Goal: Transaction & Acquisition: Book appointment/travel/reservation

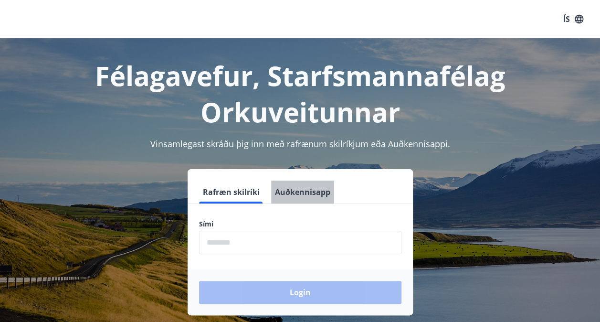
click at [310, 196] on button "Auðkennisapp" at bounding box center [302, 191] width 63 height 23
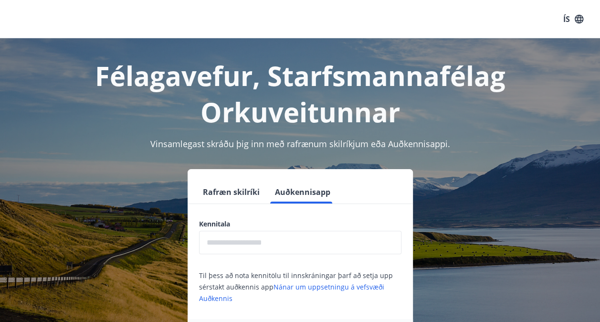
click at [285, 242] on input "text" at bounding box center [300, 242] width 202 height 23
type input "**********"
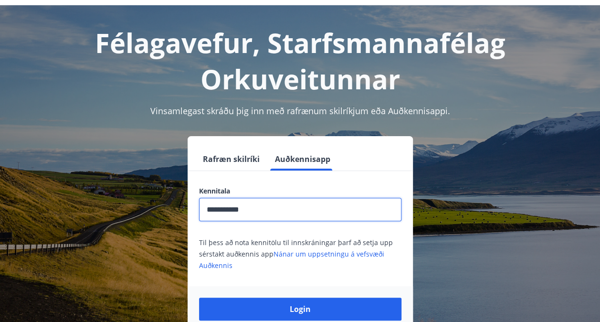
scroll to position [117, 0]
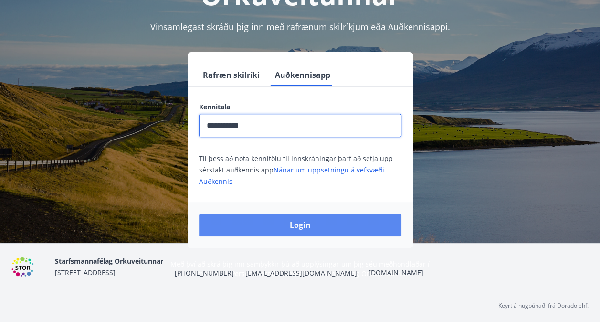
click at [322, 222] on button "Login" at bounding box center [300, 224] width 202 height 23
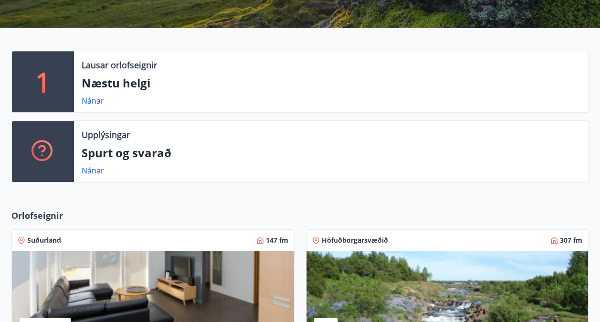
scroll to position [191, 0]
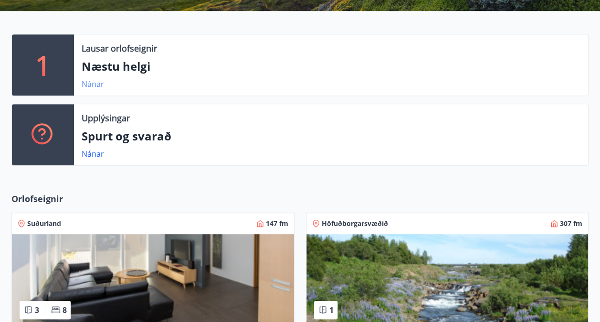
click at [87, 83] on link "Nánar" at bounding box center [93, 84] width 22 height 11
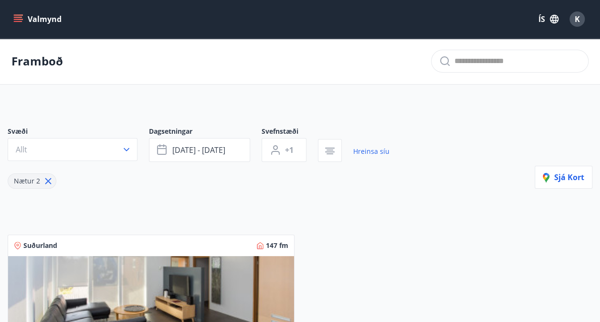
click at [24, 15] on button "Valmynd" at bounding box center [38, 19] width 54 height 17
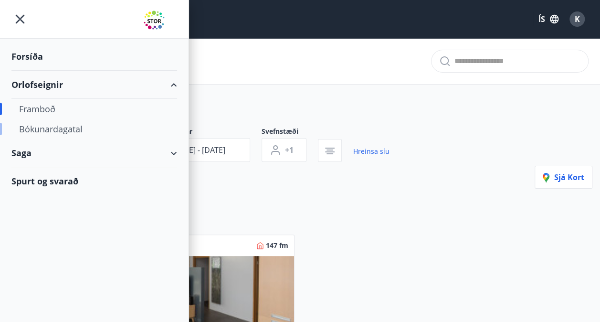
click at [42, 129] on div "Bókunardagatal" at bounding box center [94, 129] width 150 height 20
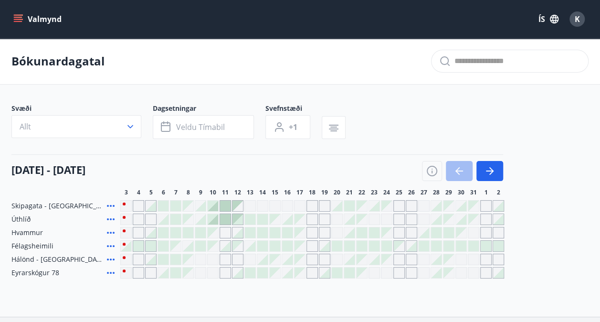
click at [11, 17] on div "Valmynd ÍS K" at bounding box center [300, 19] width 600 height 38
click at [26, 17] on button "Valmynd" at bounding box center [38, 19] width 54 height 17
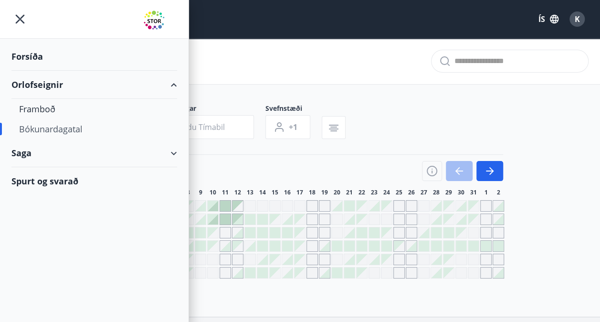
click at [23, 54] on div "Forsíða" at bounding box center [94, 56] width 166 height 28
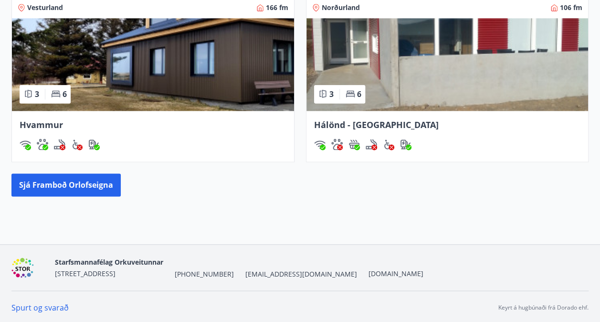
scroll to position [584, 0]
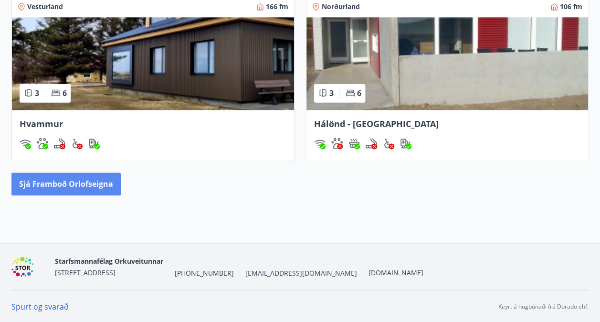
click at [96, 175] on button "Sjá framboð orlofseigna" at bounding box center [65, 183] width 109 height 23
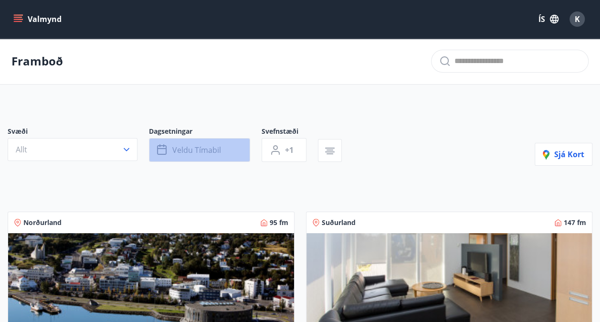
click at [212, 150] on span "Veldu tímabil" at bounding box center [196, 150] width 49 height 11
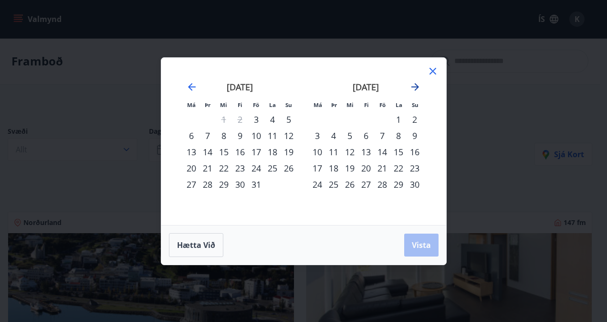
click at [412, 85] on icon "Move forward to switch to the next month." at bounding box center [415, 86] width 11 height 11
drag, startPoint x: 419, startPoint y: 87, endPoint x: 417, endPoint y: 92, distance: 5.1
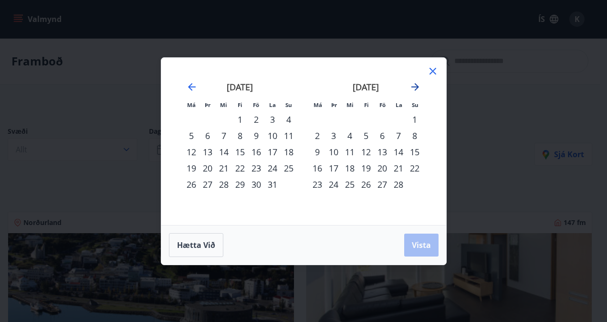
click at [418, 91] on icon "Move forward to switch to the next month." at bounding box center [415, 86] width 11 height 11
click at [384, 152] on div "13" at bounding box center [382, 152] width 16 height 16
click at [413, 149] on div "15" at bounding box center [415, 152] width 16 height 16
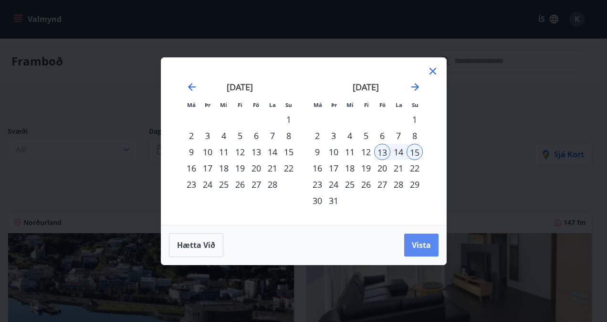
click at [427, 245] on span "Vista" at bounding box center [421, 245] width 19 height 11
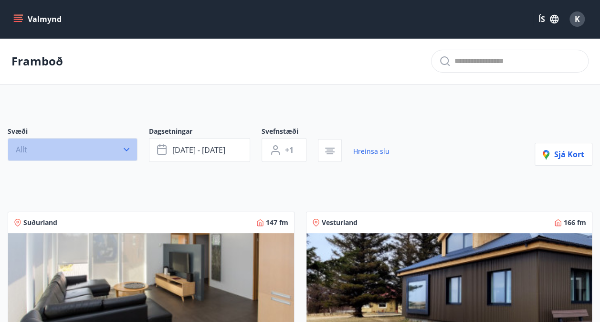
click at [116, 147] on button "Allt" at bounding box center [73, 149] width 130 height 23
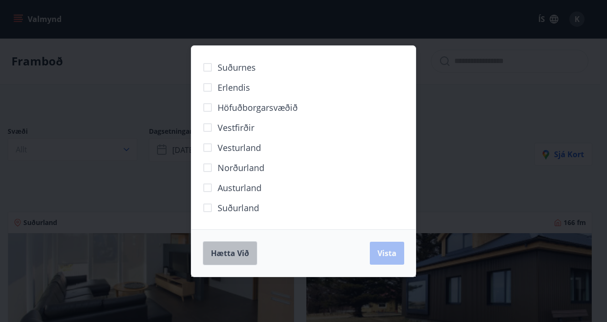
click at [243, 246] on button "Hætta við" at bounding box center [230, 253] width 54 height 24
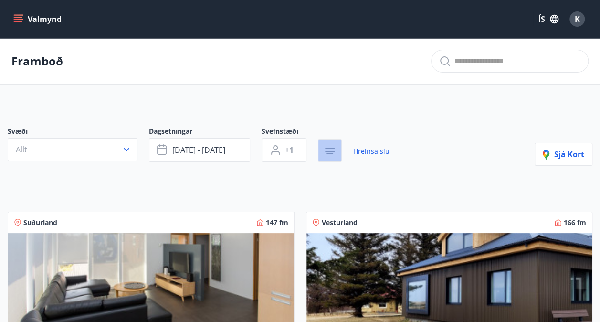
click at [331, 147] on icon "button" at bounding box center [329, 150] width 11 height 11
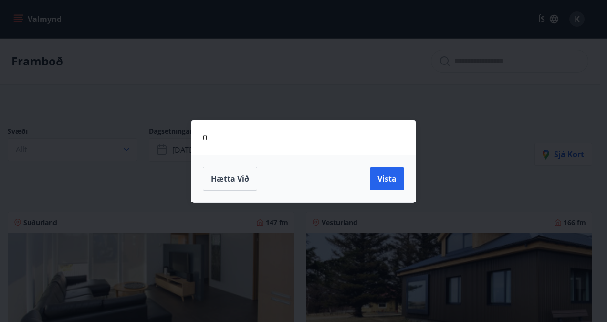
click at [436, 162] on div "0 Hætta við Vista" at bounding box center [303, 161] width 607 height 322
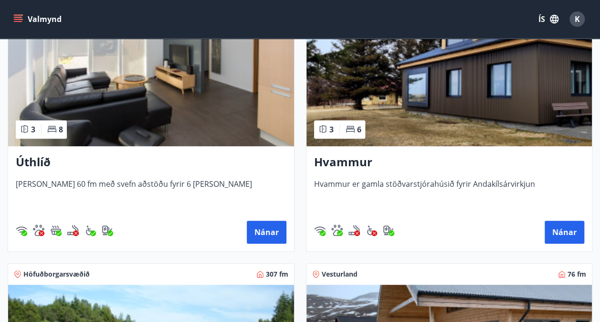
scroll to position [286, 0]
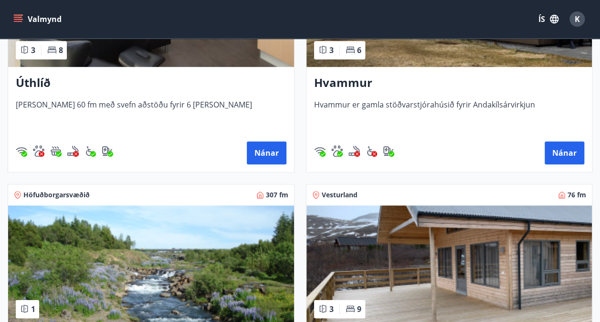
click at [391, 250] on img at bounding box center [449, 265] width 286 height 120
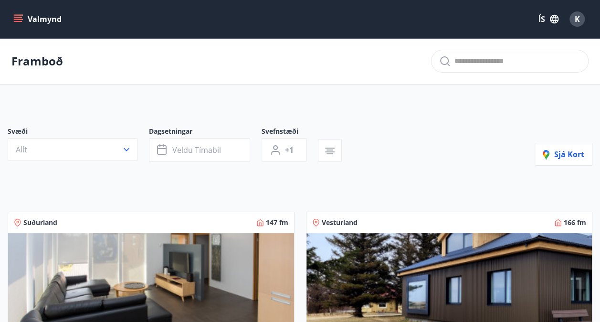
click at [18, 34] on div "Valmynd ÍS K" at bounding box center [300, 19] width 600 height 38
click at [23, 26] on button "Valmynd" at bounding box center [38, 19] width 54 height 17
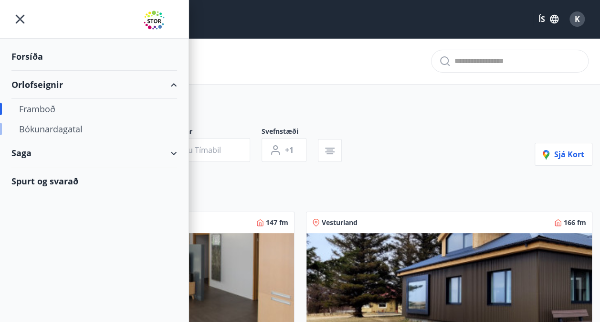
click at [93, 133] on div "Bókunardagatal" at bounding box center [94, 129] width 150 height 20
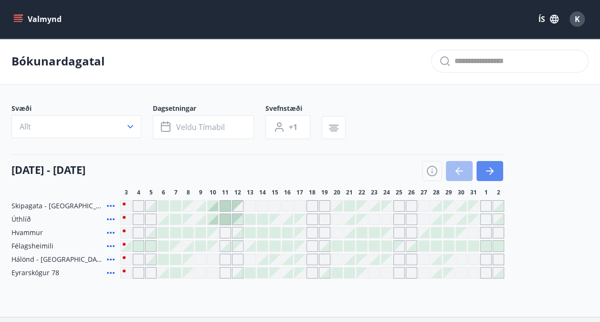
click at [491, 169] on icon "button" at bounding box center [489, 170] width 11 height 11
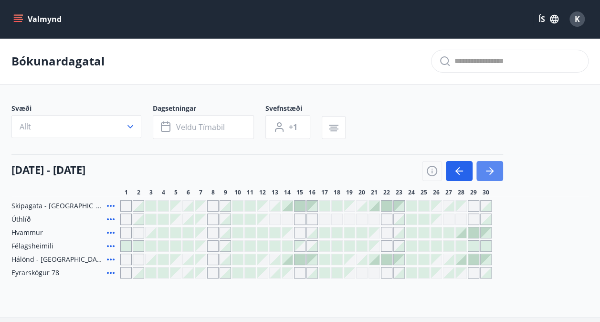
click at [491, 169] on icon "button" at bounding box center [491, 171] width 4 height 8
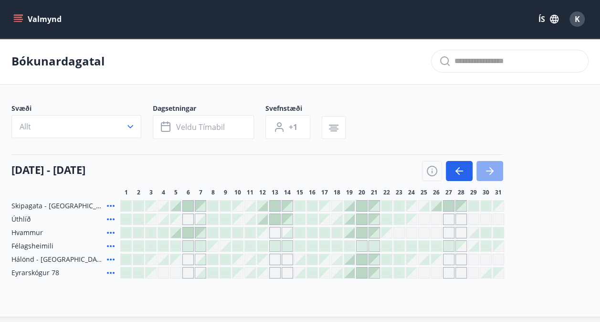
click at [491, 169] on icon "button" at bounding box center [491, 171] width 4 height 8
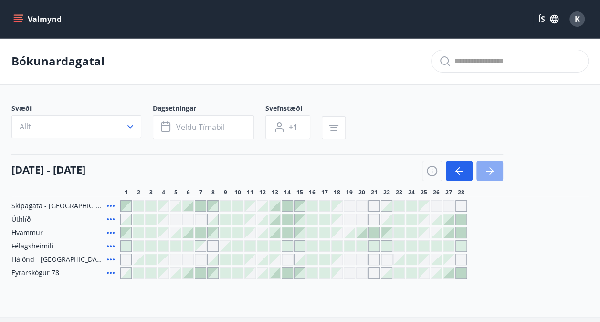
click at [491, 169] on icon "button" at bounding box center [491, 171] width 4 height 8
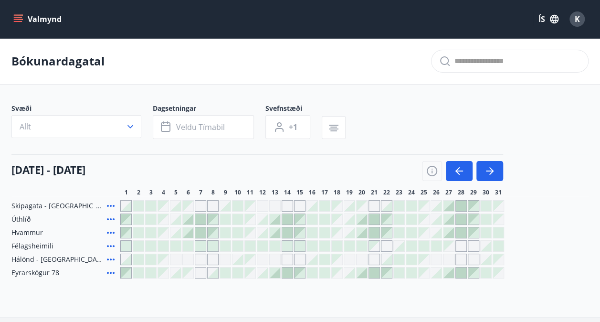
click at [299, 258] on div "Gráir dagar eru ekki bókanlegir" at bounding box center [299, 258] width 11 height 11
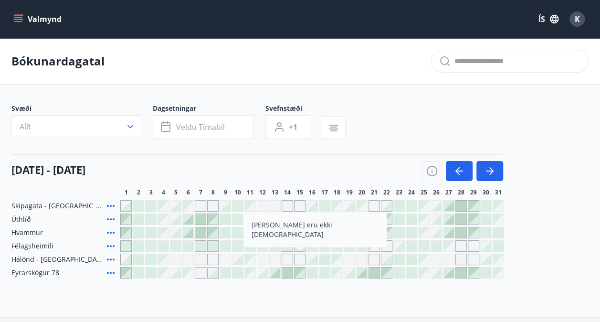
click at [200, 218] on div at bounding box center [200, 219] width 11 height 11
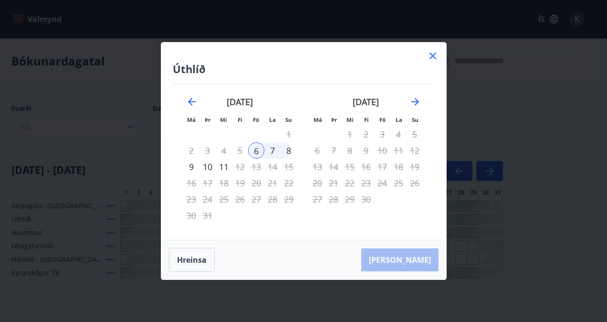
drag, startPoint x: 433, startPoint y: 53, endPoint x: 425, endPoint y: 52, distance: 8.2
click at [433, 54] on icon at bounding box center [432, 55] width 11 height 11
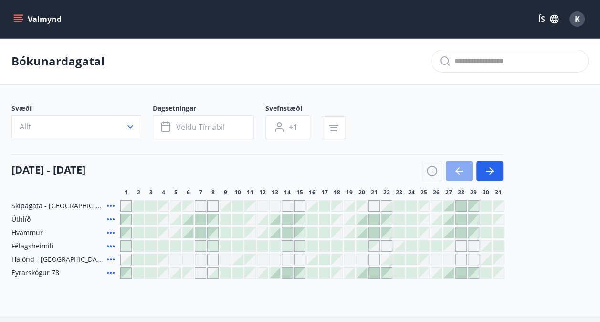
click at [462, 166] on icon "button" at bounding box center [459, 170] width 11 height 11
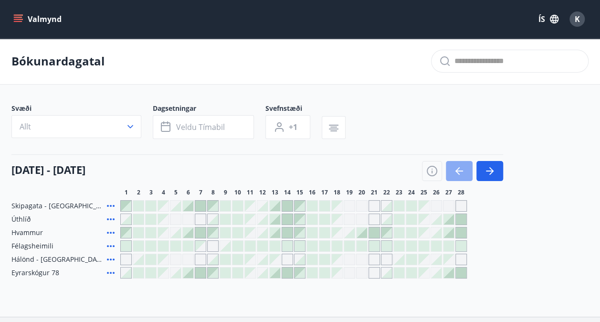
click at [462, 166] on icon "button" at bounding box center [459, 170] width 11 height 11
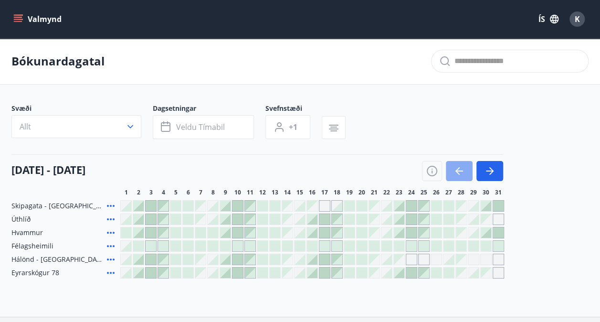
click at [462, 166] on icon "button" at bounding box center [459, 170] width 11 height 11
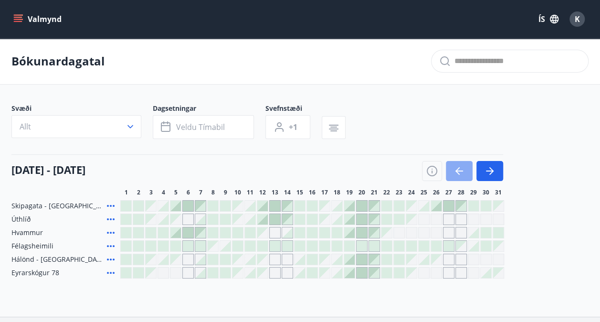
click at [462, 166] on icon "button" at bounding box center [459, 170] width 11 height 11
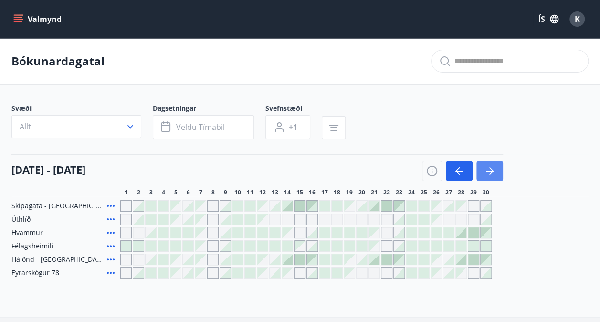
click at [490, 164] on button "button" at bounding box center [489, 171] width 27 height 20
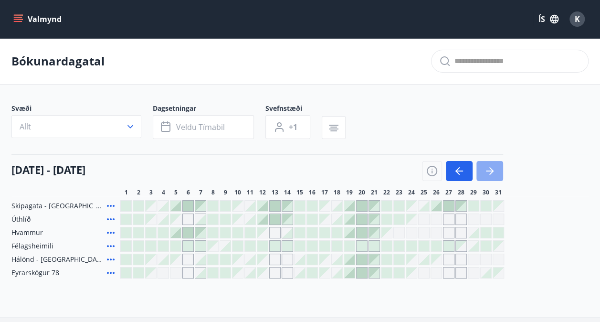
click at [495, 173] on icon "button" at bounding box center [489, 170] width 11 height 11
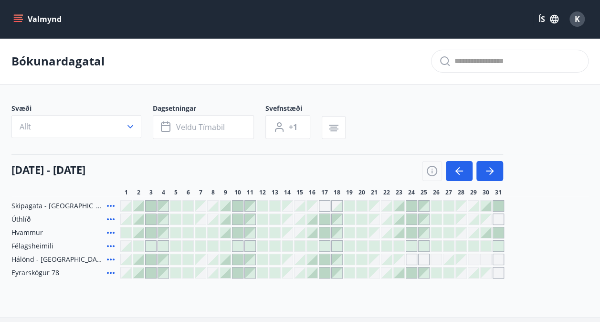
click at [140, 273] on div at bounding box center [138, 272] width 11 height 11
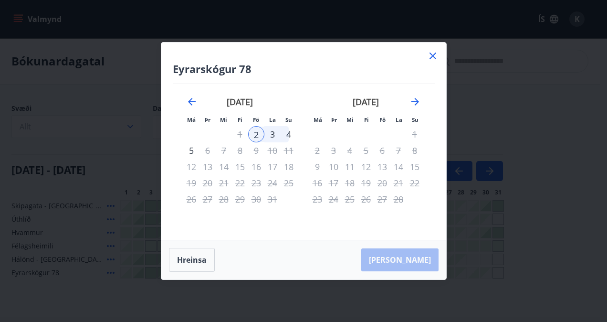
click at [253, 136] on div "2" at bounding box center [256, 134] width 16 height 16
click at [285, 133] on div "4" at bounding box center [289, 134] width 16 height 16
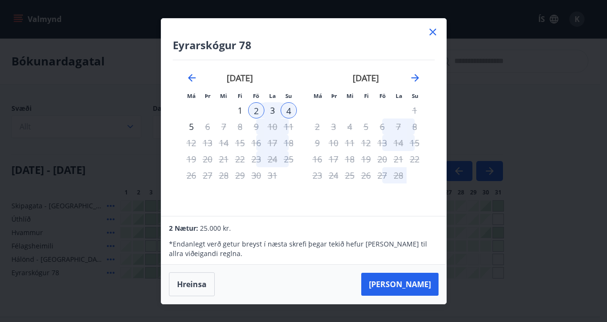
click at [431, 34] on icon at bounding box center [433, 32] width 7 height 7
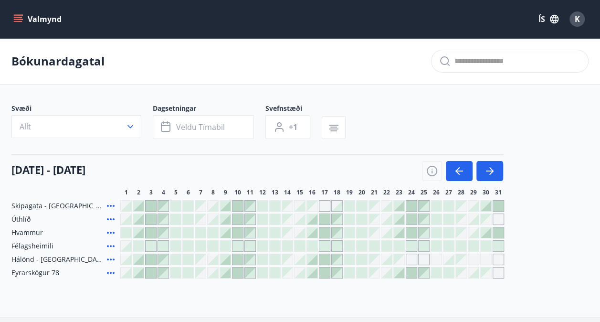
click at [108, 230] on icon at bounding box center [110, 232] width 11 height 11
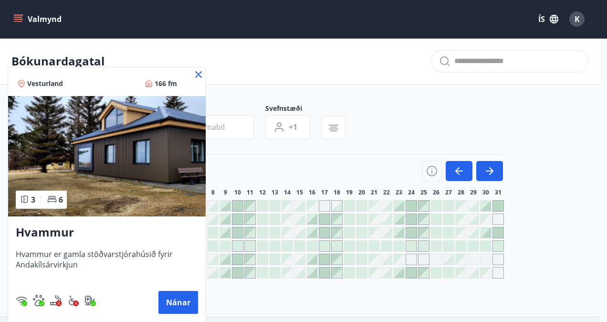
click at [50, 201] on icon at bounding box center [52, 199] width 9 height 7
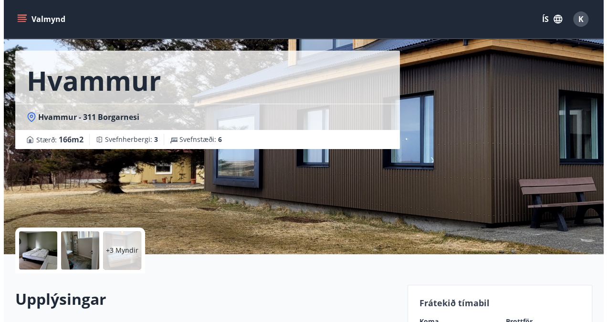
scroll to position [48, 0]
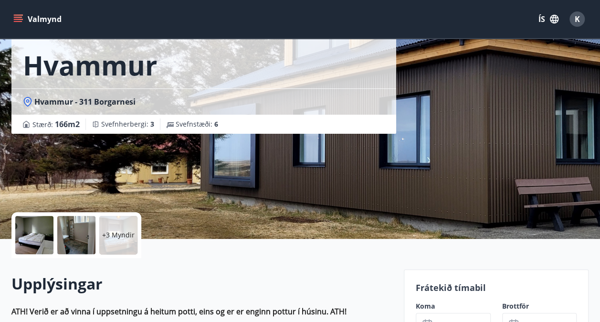
click at [111, 230] on p "+3 Myndir" at bounding box center [118, 235] width 32 height 10
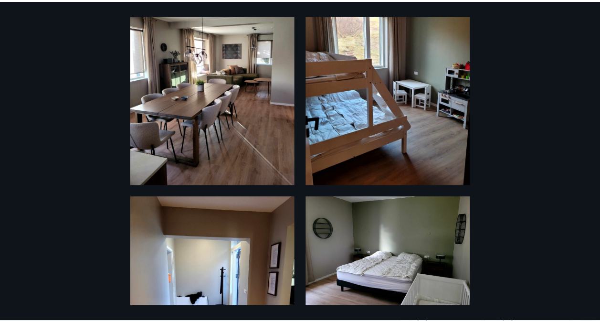
scroll to position [0, 0]
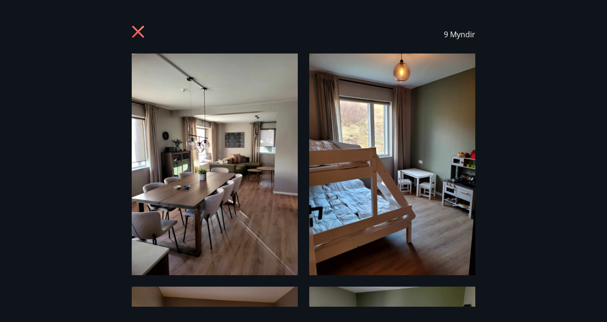
click at [134, 31] on icon at bounding box center [139, 32] width 15 height 15
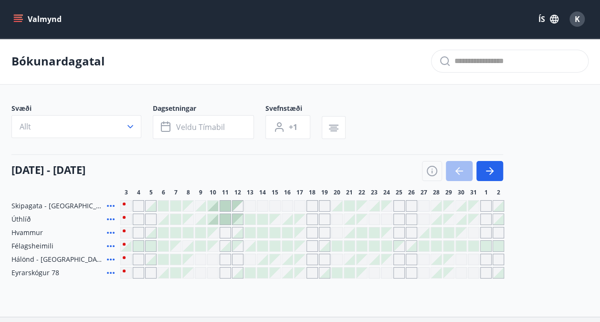
click at [111, 257] on icon at bounding box center [110, 258] width 11 height 11
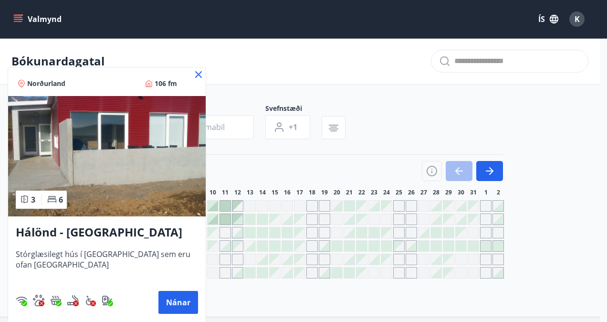
click at [196, 70] on icon at bounding box center [198, 74] width 11 height 11
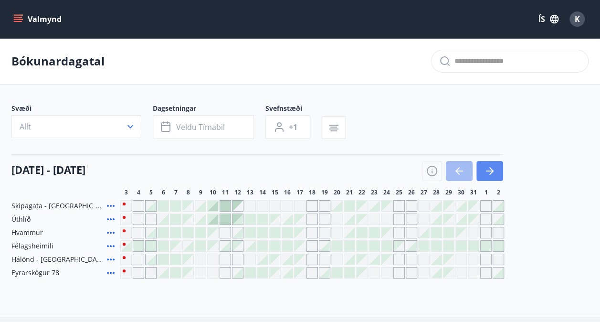
click at [490, 169] on icon "button" at bounding box center [489, 170] width 11 height 11
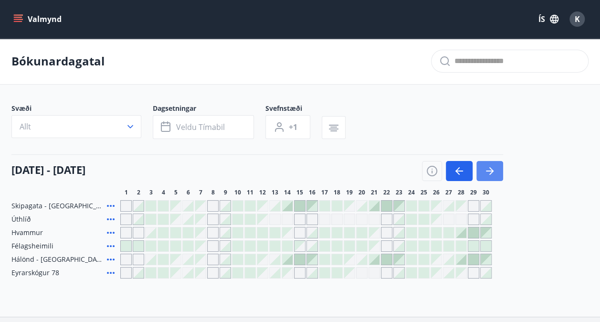
click at [487, 173] on icon "button" at bounding box center [489, 170] width 11 height 11
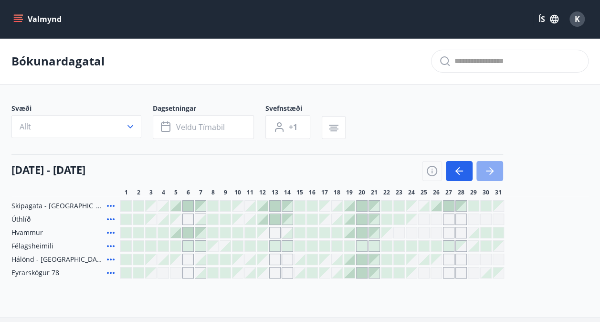
click at [487, 173] on icon "button" at bounding box center [489, 170] width 11 height 11
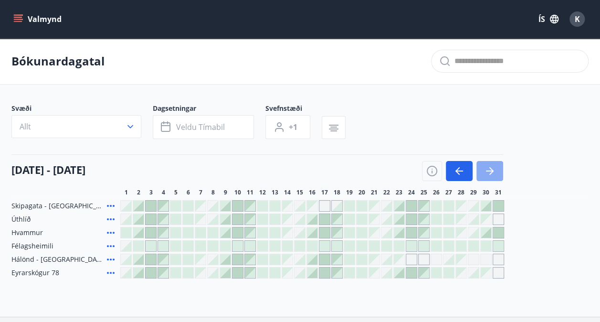
click at [487, 171] on icon "button" at bounding box center [489, 170] width 11 height 11
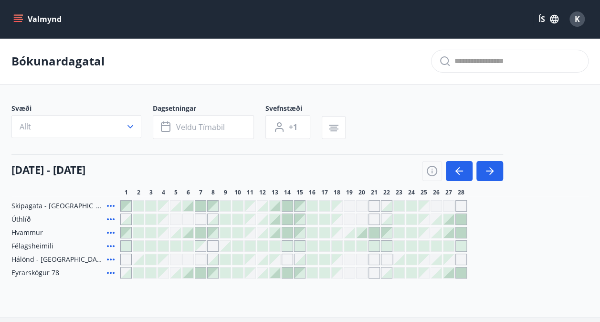
click at [112, 272] on icon at bounding box center [110, 272] width 11 height 11
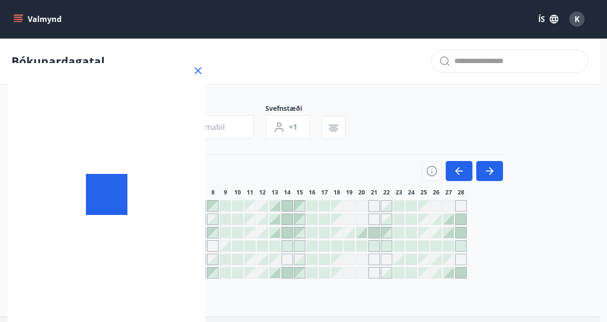
click at [112, 272] on div at bounding box center [107, 194] width 198 height 263
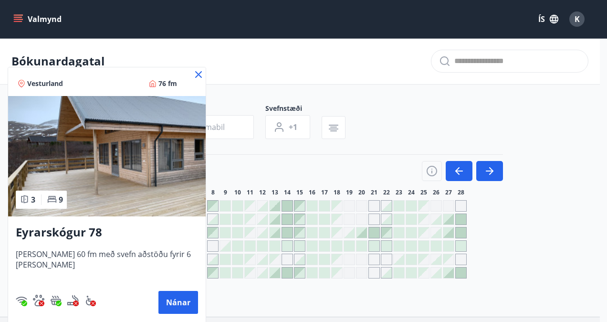
click at [193, 76] on icon at bounding box center [198, 74] width 11 height 11
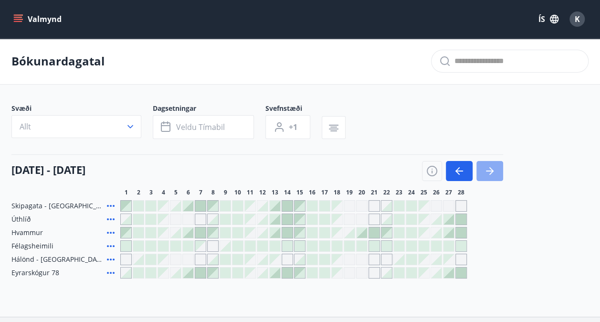
click at [490, 168] on icon "button" at bounding box center [489, 170] width 11 height 11
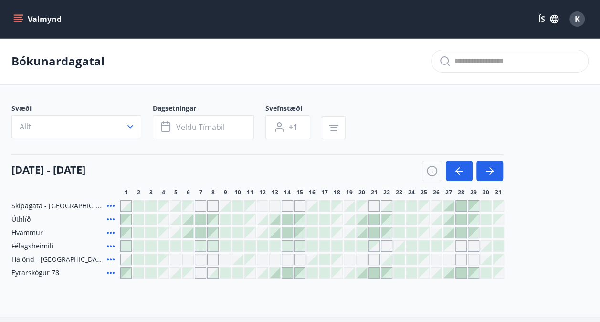
click at [113, 203] on icon at bounding box center [110, 205] width 11 height 11
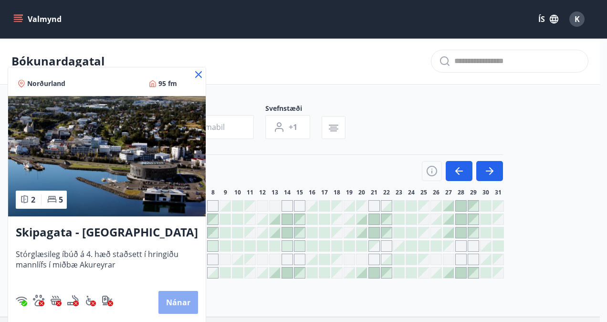
click at [178, 303] on button "Nánar" at bounding box center [178, 302] width 40 height 23
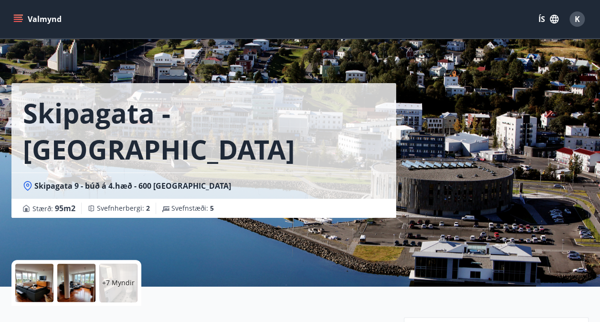
click at [29, 281] on div at bounding box center [34, 283] width 38 height 38
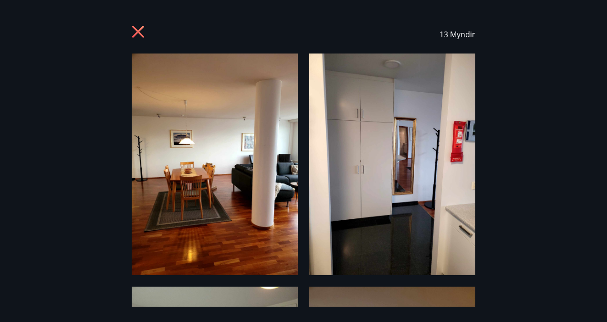
click at [133, 30] on icon at bounding box center [139, 32] width 15 height 15
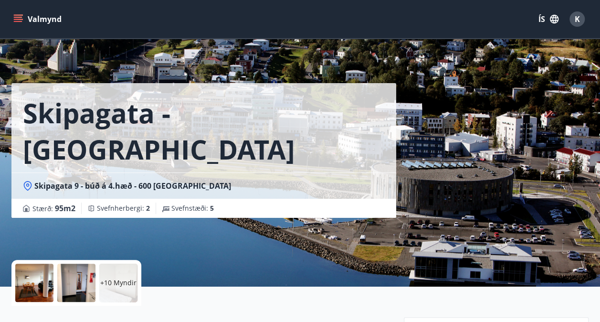
click at [20, 22] on icon "menu" at bounding box center [18, 21] width 9 height 1
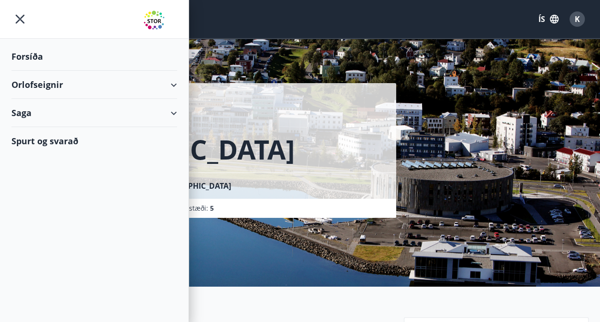
click at [49, 86] on div "Orlofseignir" at bounding box center [94, 85] width 166 height 28
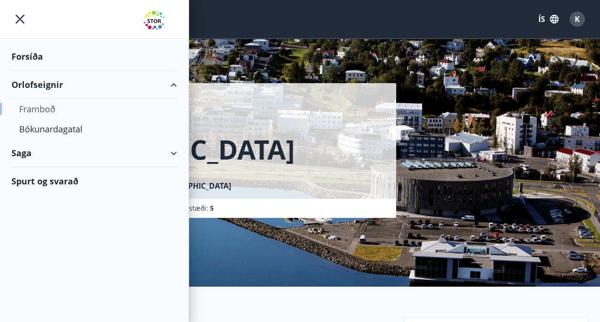
click at [38, 105] on div "Framboð" at bounding box center [94, 109] width 150 height 20
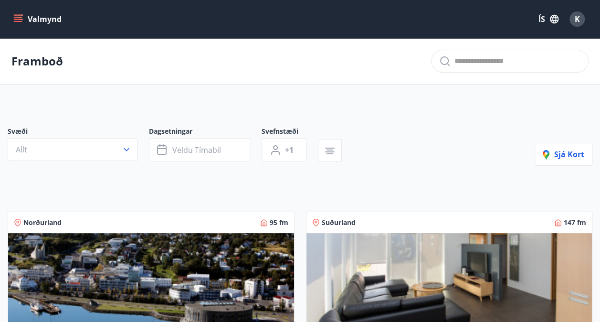
click at [579, 20] on span "K" at bounding box center [577, 19] width 5 height 11
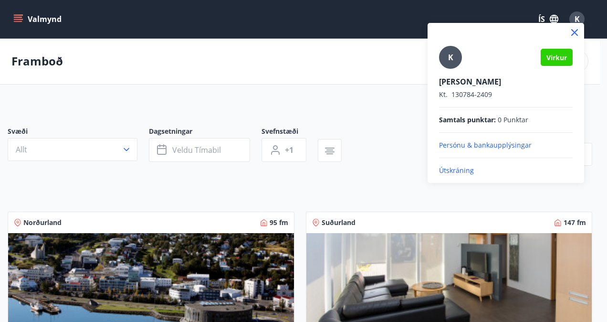
click at [448, 171] on p "Útskráning" at bounding box center [506, 171] width 134 height 10
